Goal: Task Accomplishment & Management: Manage account settings

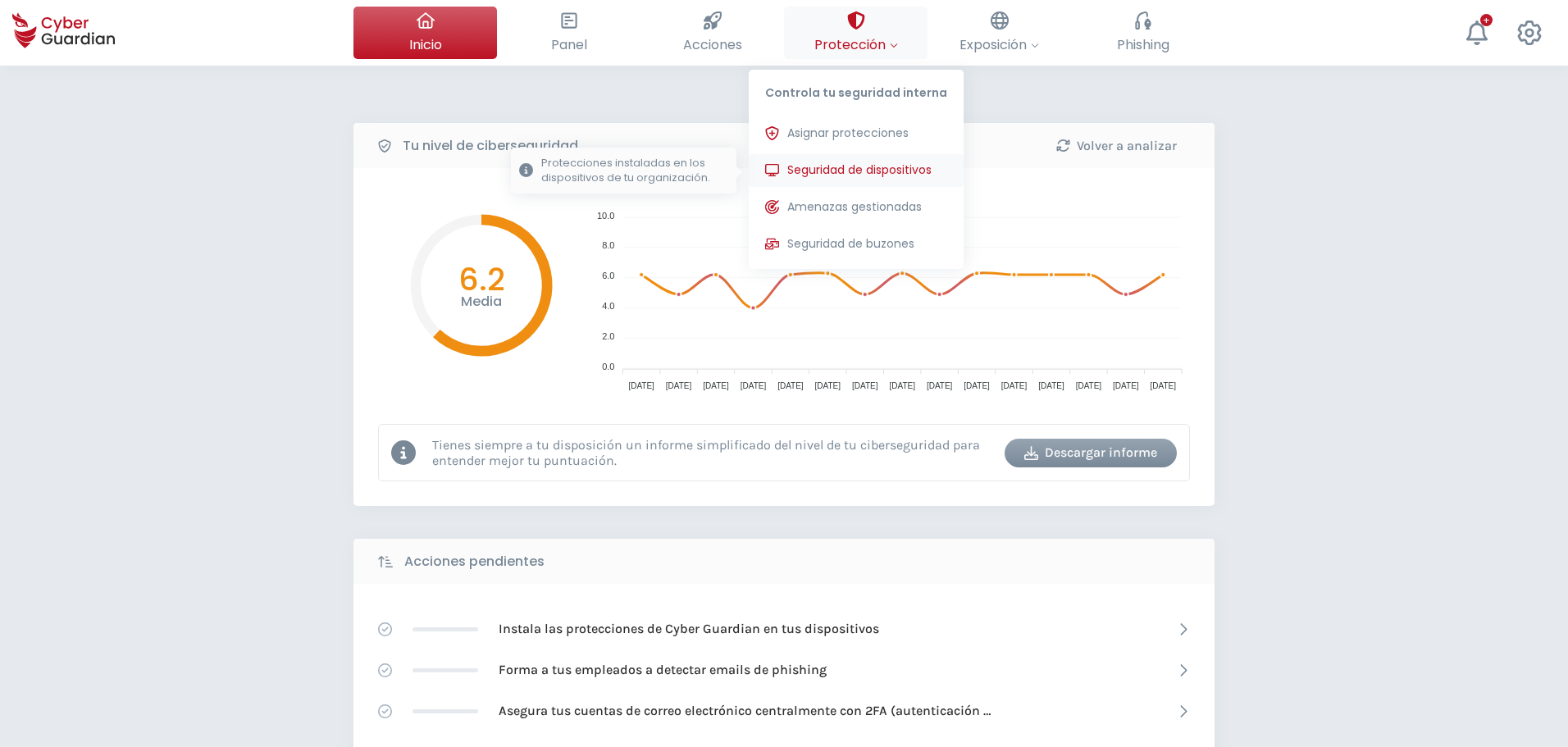
click at [840, 171] on span "Seguridad de dispositivos" at bounding box center [859, 170] width 144 height 17
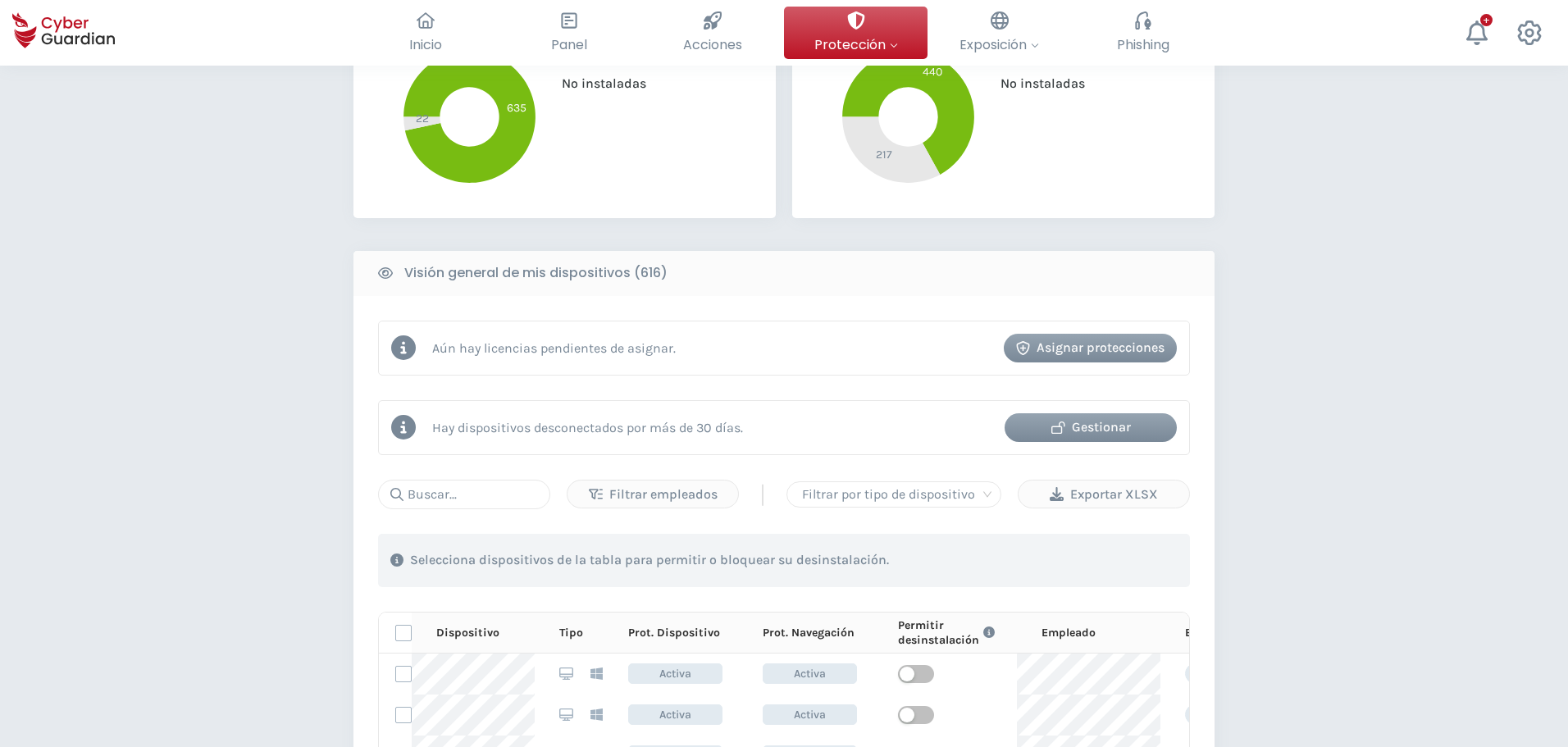
scroll to position [656, 0]
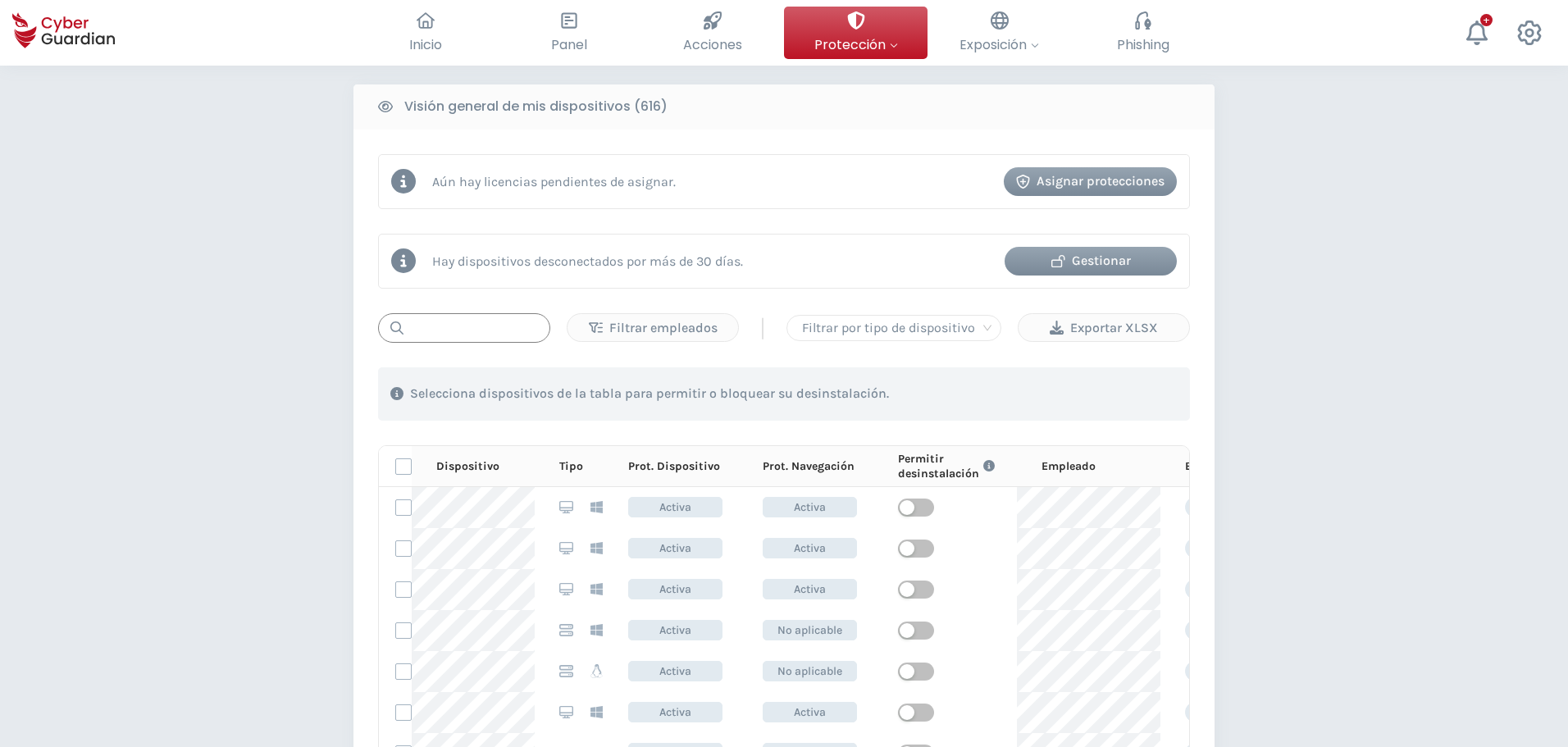
click at [502, 328] on input "text" at bounding box center [464, 328] width 172 height 30
paste input "PC-I132-10"
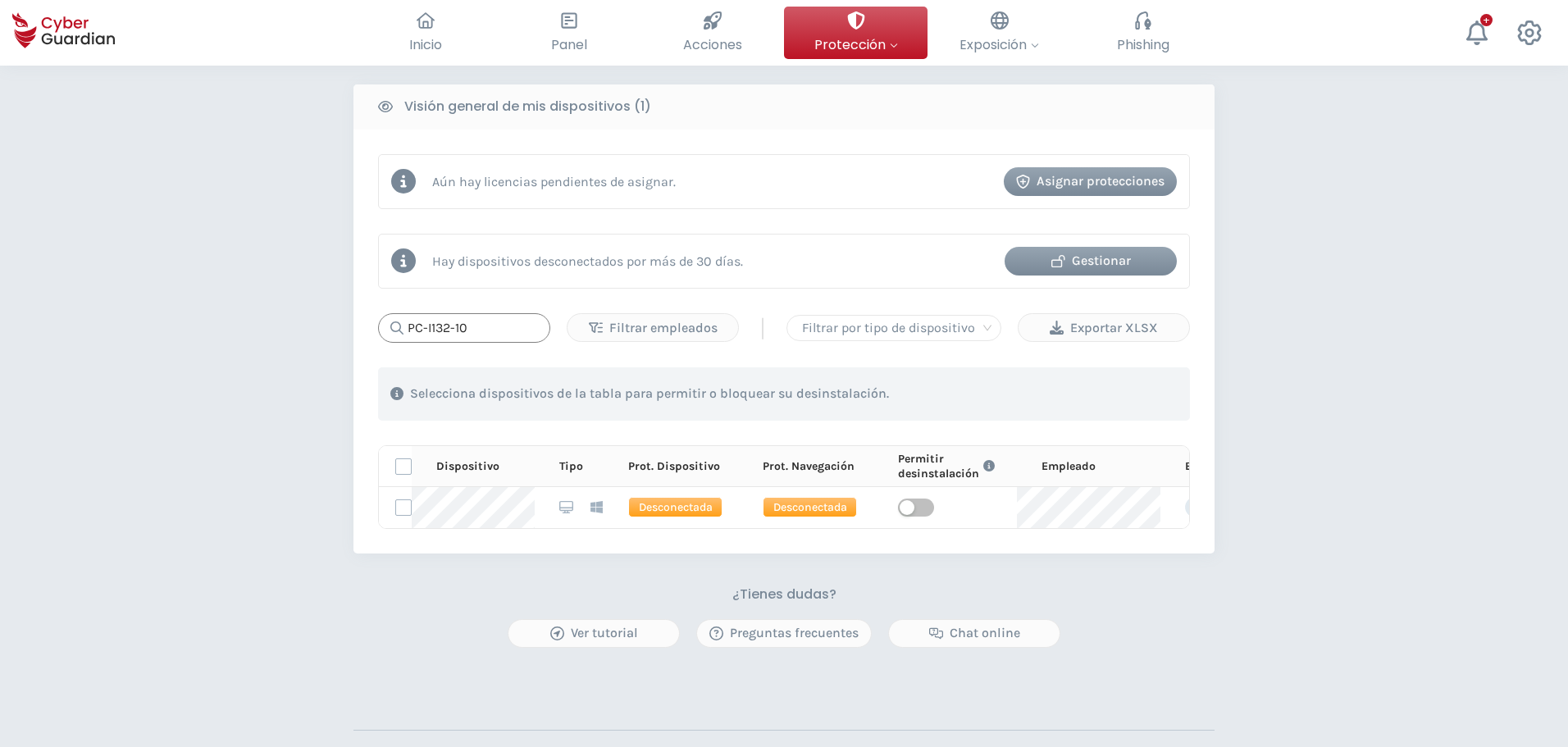
type input "PC-I132-10"
click at [1060, 266] on icon "button" at bounding box center [1058, 261] width 14 height 14
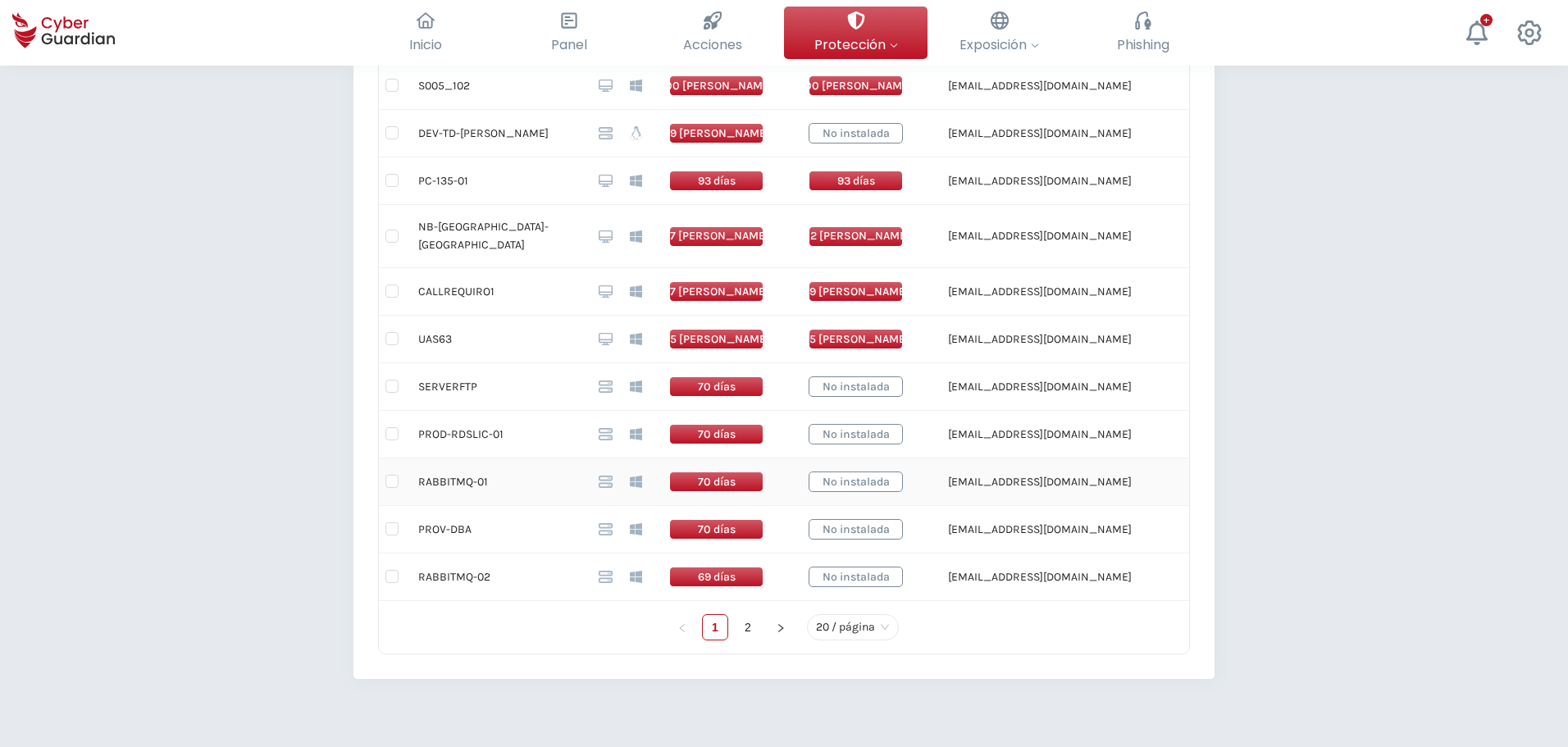
scroll to position [268, 0]
